Goal: Transaction & Acquisition: Download file/media

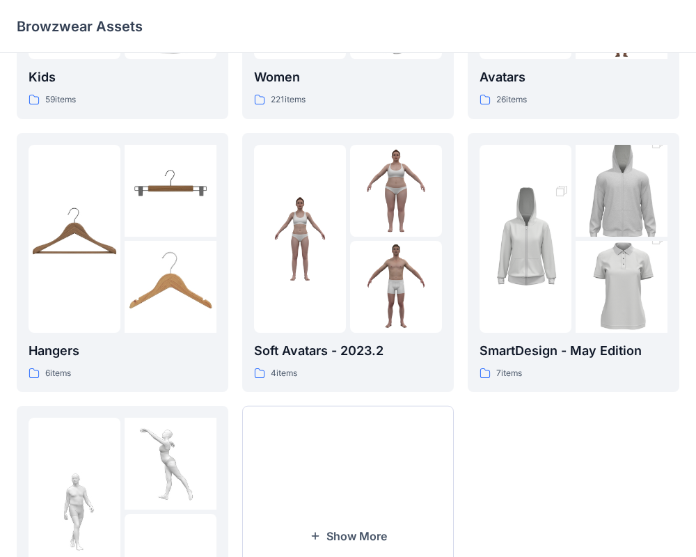
scroll to position [206, 0]
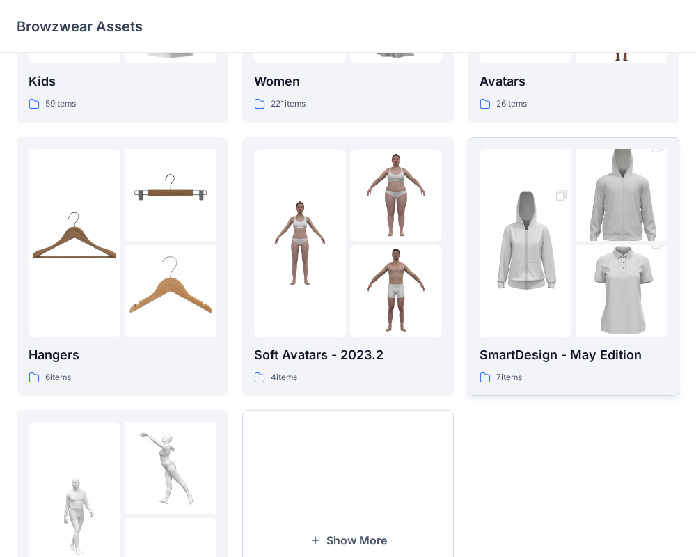
click at [567, 338] on div "SmartDesign - May Edition 7 items" at bounding box center [574, 267] width 188 height 236
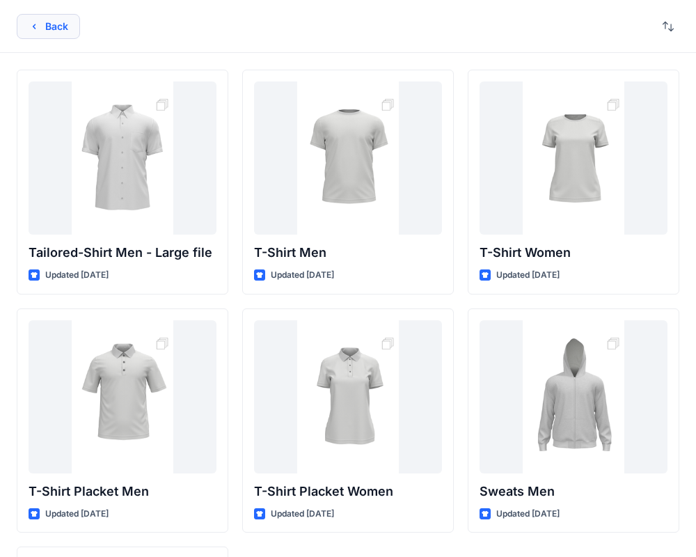
click at [49, 33] on button "Back" at bounding box center [48, 26] width 63 height 25
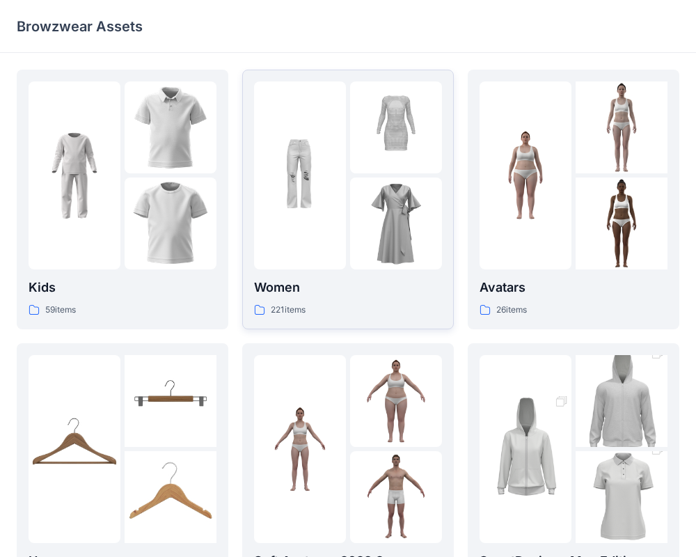
click at [378, 203] on img at bounding box center [396, 224] width 92 height 92
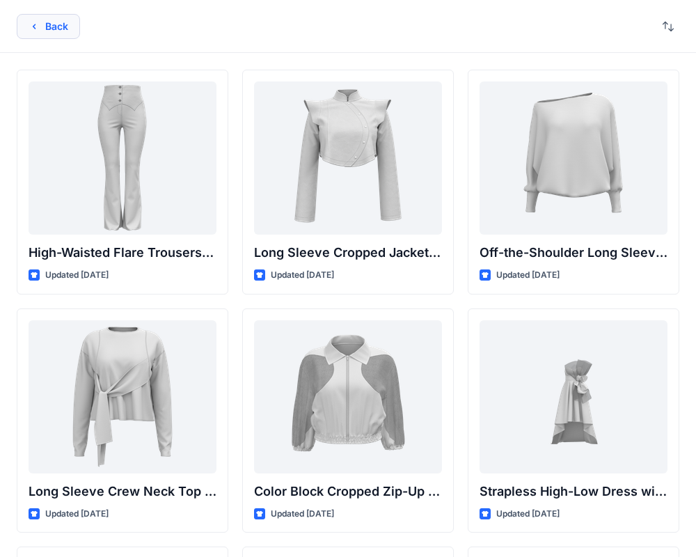
click at [36, 19] on button "Back" at bounding box center [48, 26] width 63 height 25
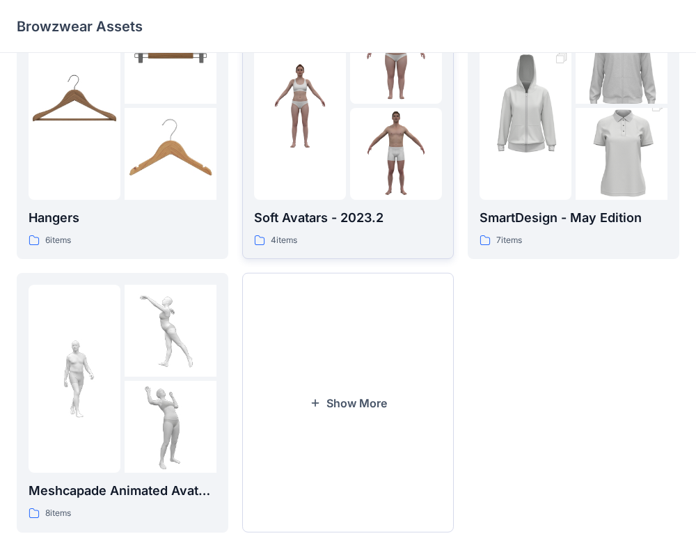
scroll to position [357, 0]
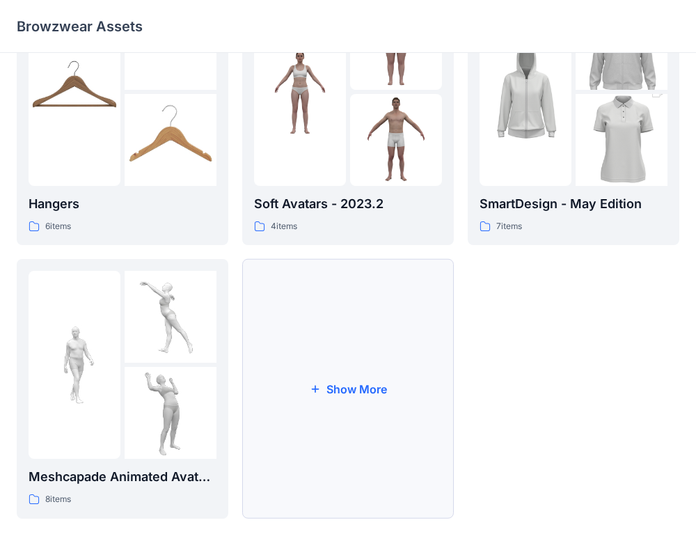
click at [311, 400] on button "Show More" at bounding box center [348, 389] width 212 height 260
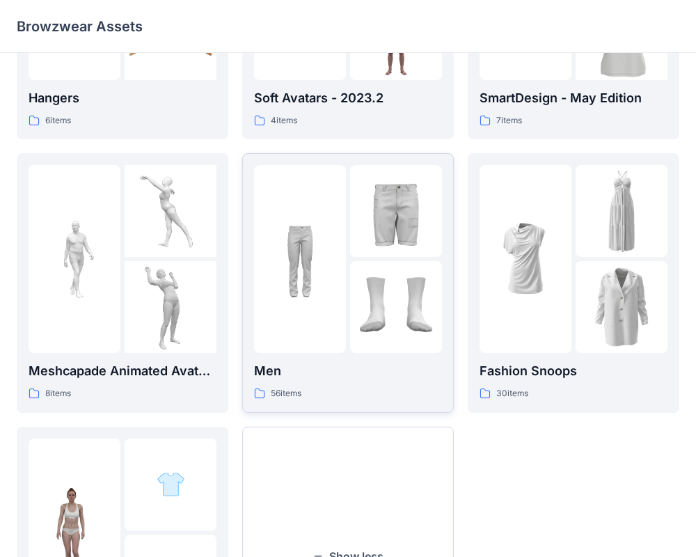
scroll to position [448, 0]
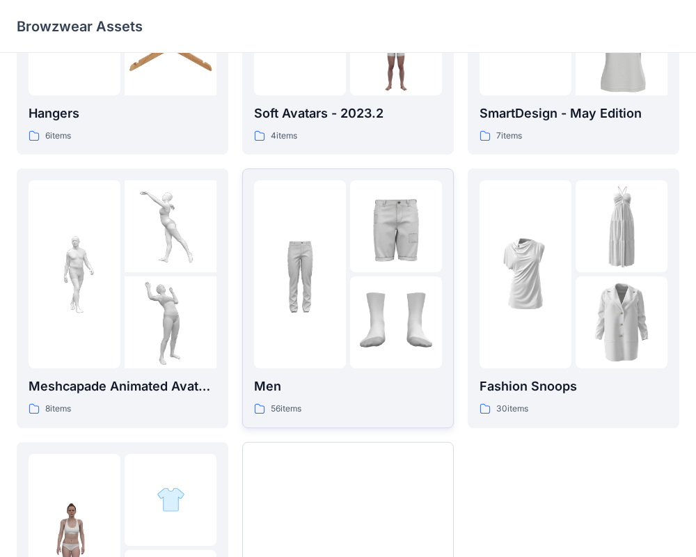
click at [374, 327] on img at bounding box center [396, 322] width 92 height 92
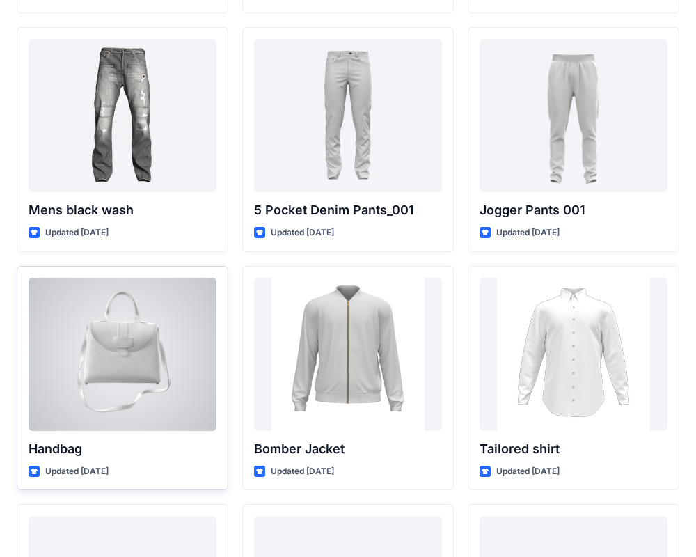
scroll to position [524, 0]
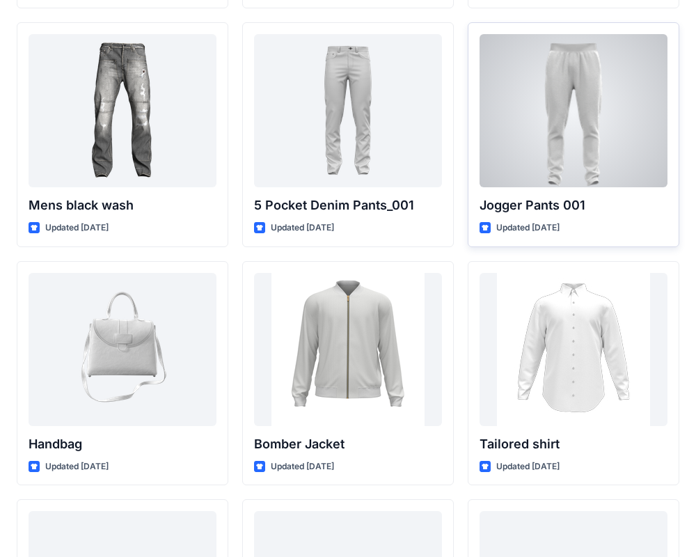
click at [583, 134] on div at bounding box center [574, 110] width 188 height 153
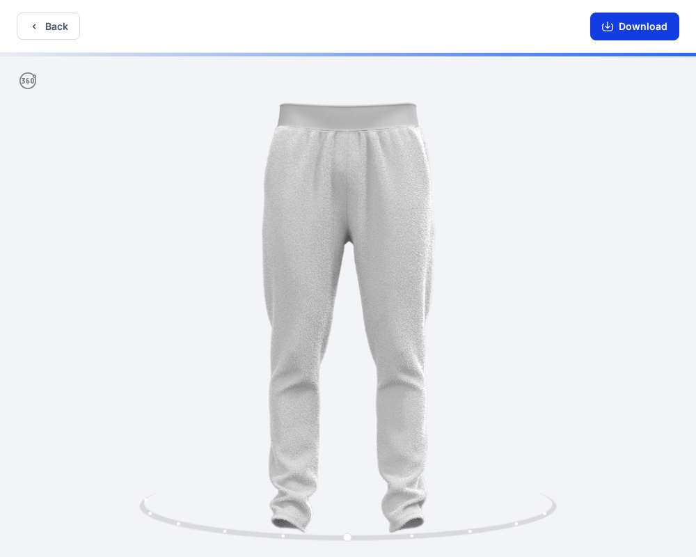
click at [631, 29] on button "Download" at bounding box center [634, 27] width 89 height 28
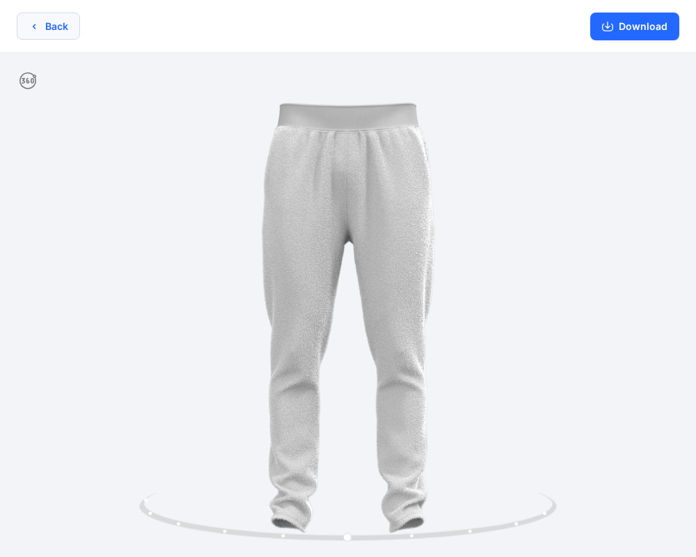
click at [54, 28] on button "Back" at bounding box center [48, 26] width 63 height 27
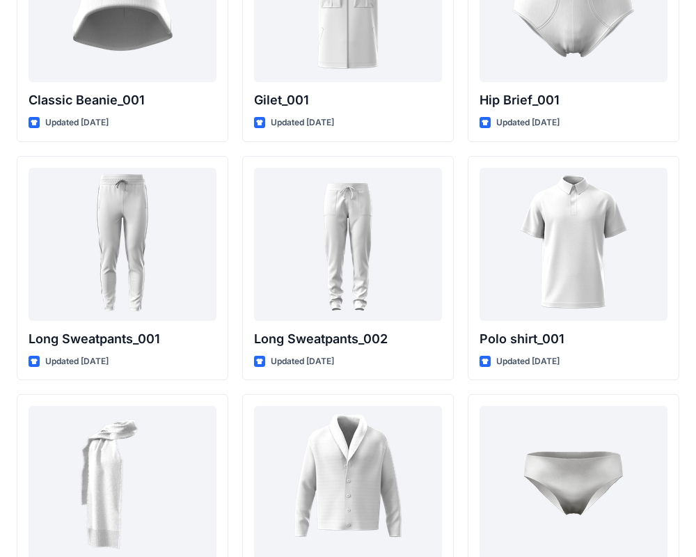
scroll to position [2777, 0]
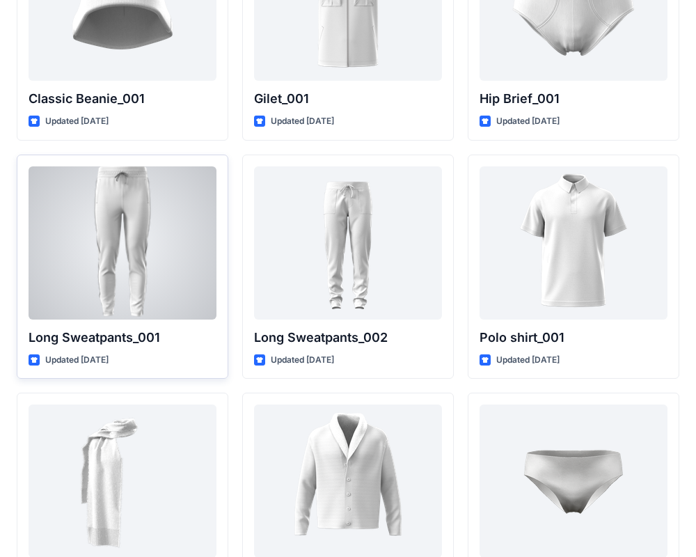
click at [123, 214] on div at bounding box center [123, 242] width 188 height 153
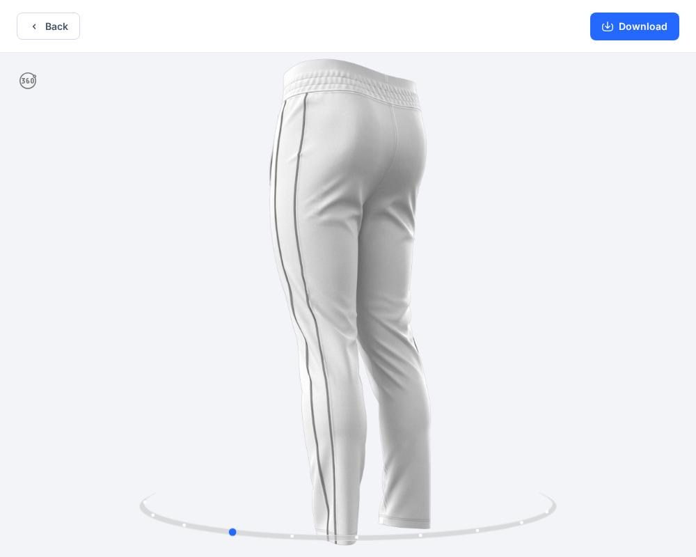
drag, startPoint x: 320, startPoint y: 256, endPoint x: 199, endPoint y: 274, distance: 122.4
click at [199, 274] on div at bounding box center [348, 306] width 696 height 507
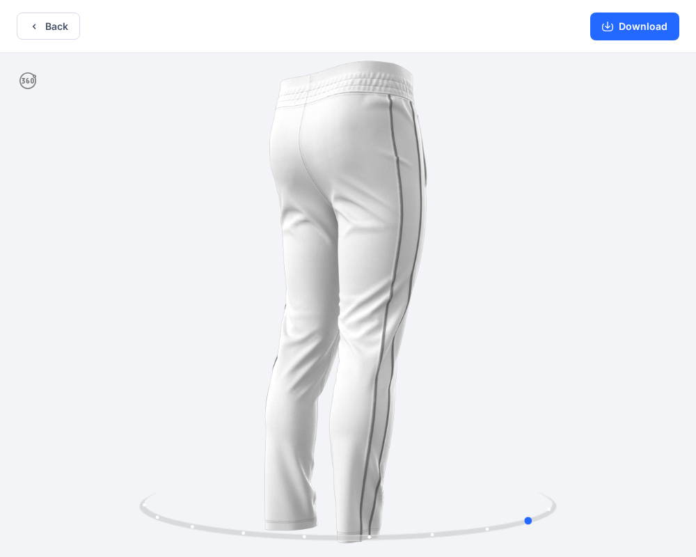
drag, startPoint x: 425, startPoint y: 296, endPoint x: 313, endPoint y: 302, distance: 112.3
click at [313, 302] on div at bounding box center [348, 306] width 696 height 507
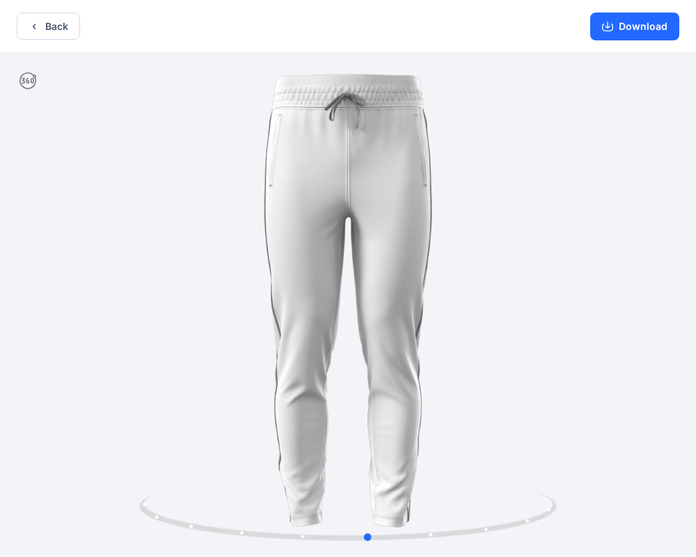
drag, startPoint x: 536, startPoint y: 316, endPoint x: 352, endPoint y: 315, distance: 183.8
click at [353, 315] on div at bounding box center [348, 306] width 696 height 507
click at [52, 33] on button "Back" at bounding box center [48, 26] width 63 height 27
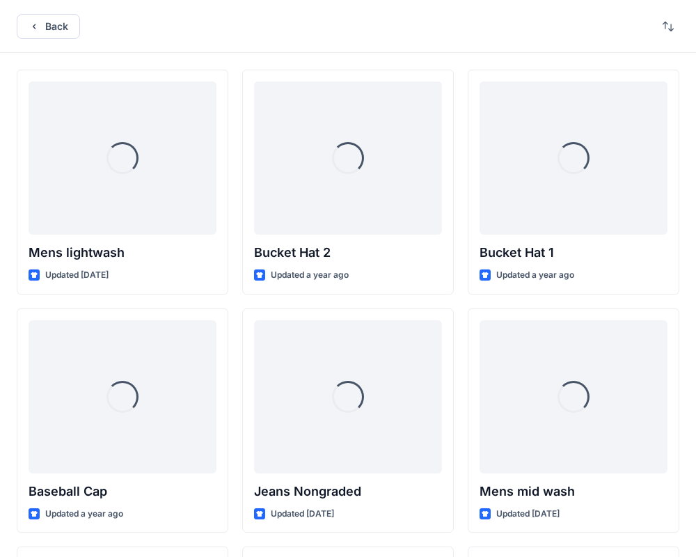
scroll to position [2777, 0]
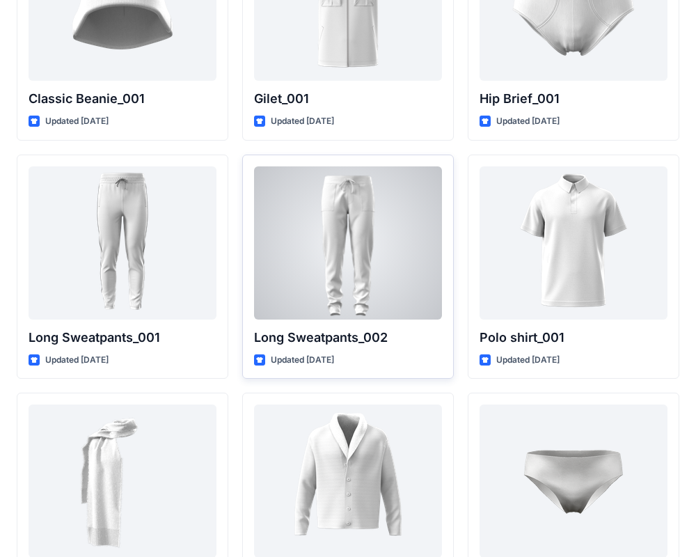
click at [356, 272] on div at bounding box center [348, 242] width 188 height 153
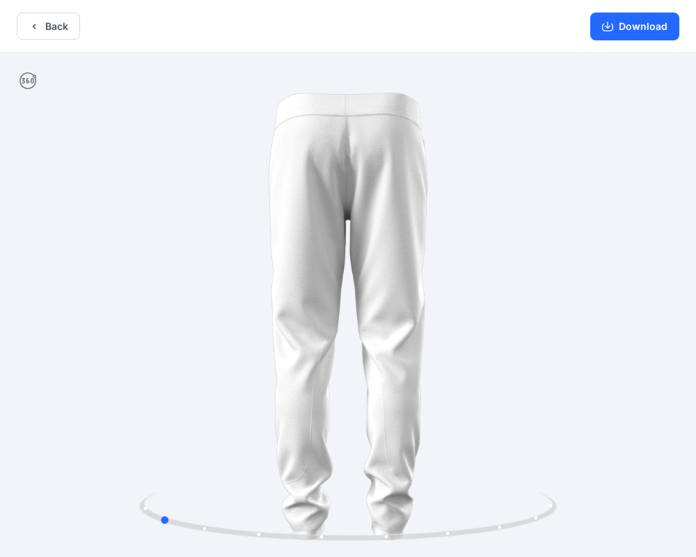
drag, startPoint x: 430, startPoint y: 288, endPoint x: 240, endPoint y: 291, distance: 189.4
click at [240, 291] on div at bounding box center [348, 306] width 696 height 507
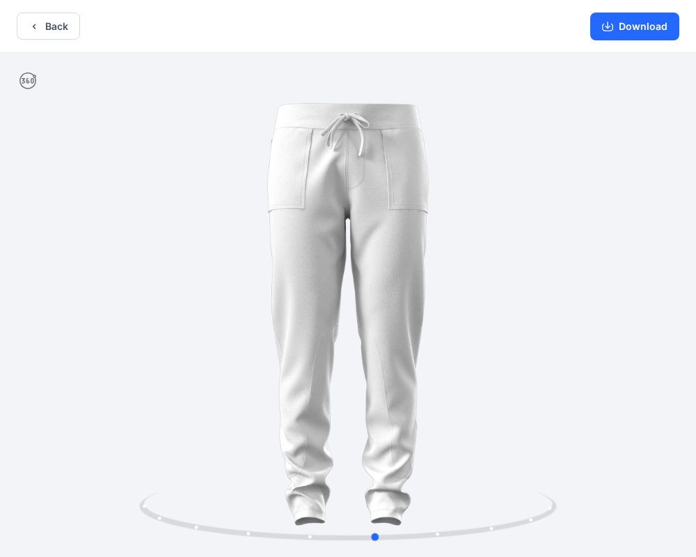
drag, startPoint x: 240, startPoint y: 291, endPoint x: 466, endPoint y: 298, distance: 225.7
click at [466, 298] on div at bounding box center [348, 306] width 696 height 507
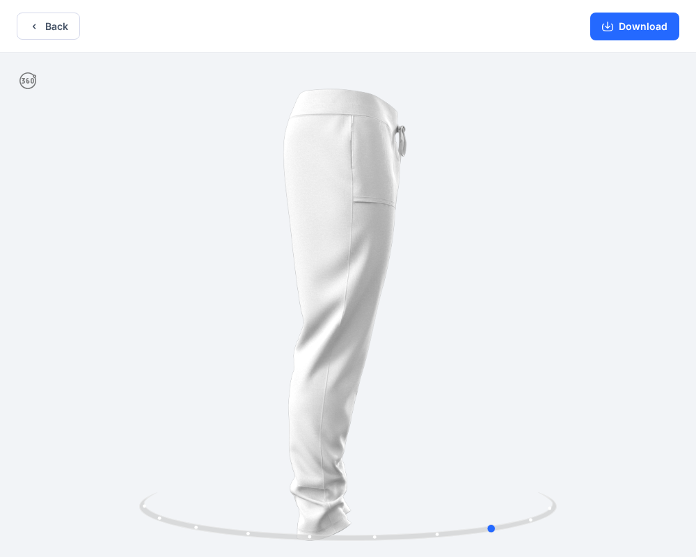
drag, startPoint x: 424, startPoint y: 315, endPoint x: 534, endPoint y: 322, distance: 110.2
click at [535, 322] on div at bounding box center [348, 306] width 696 height 507
click at [634, 31] on button "Download" at bounding box center [634, 27] width 89 height 28
